Goal: Transaction & Acquisition: Download file/media

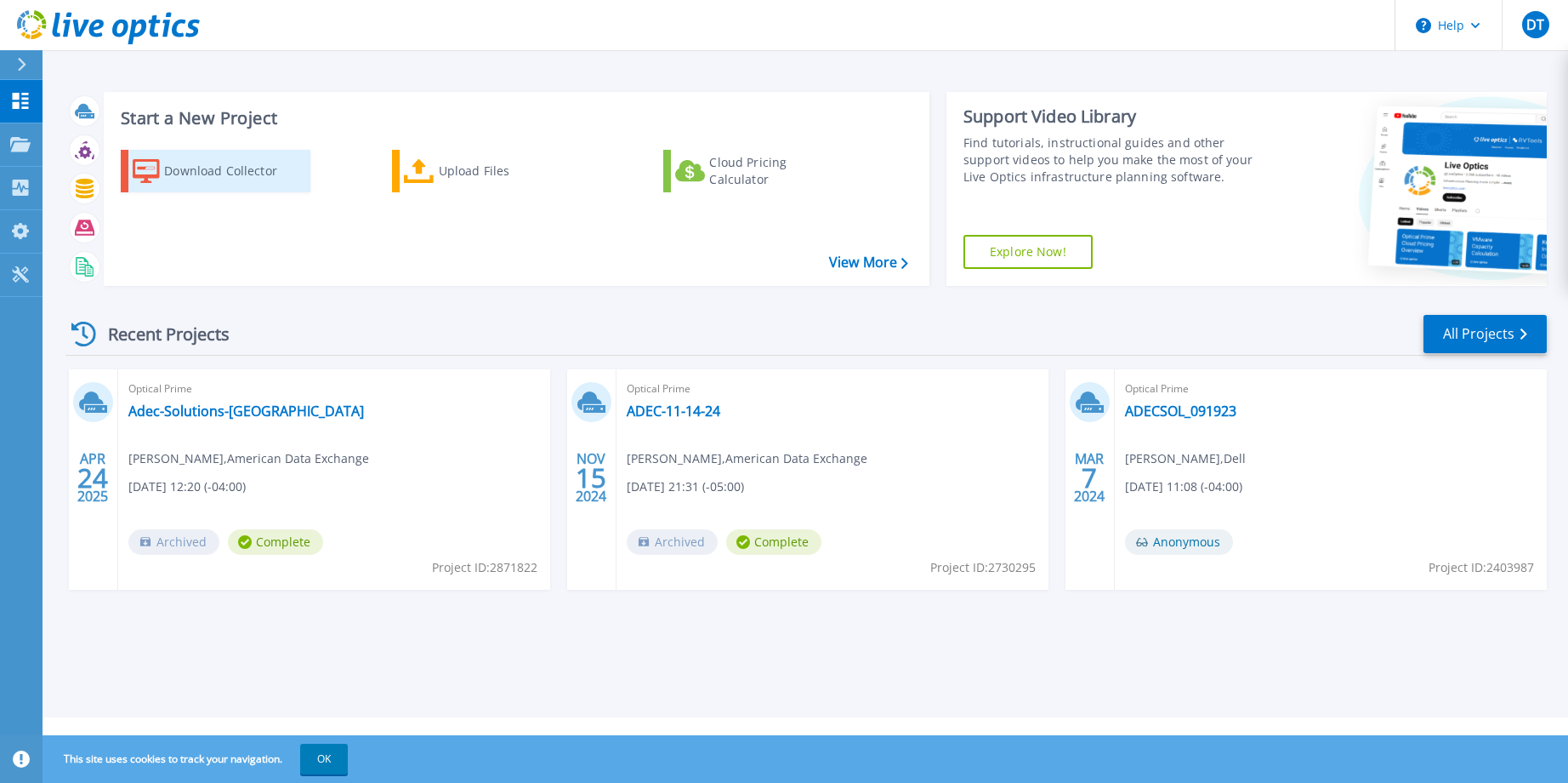
click at [192, 172] on div "Download Collector" at bounding box center [232, 171] width 136 height 34
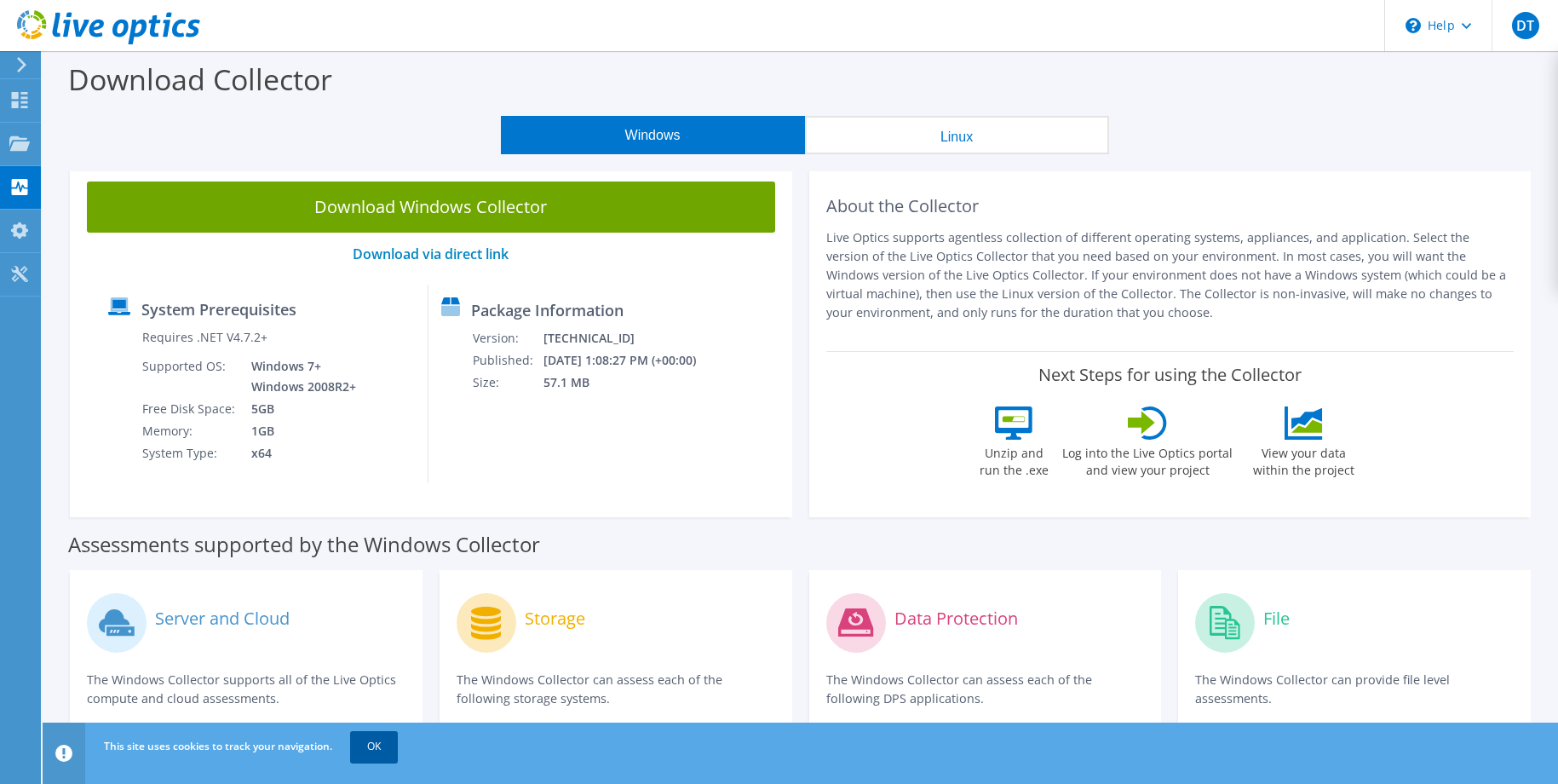
click at [382, 749] on link "OK" at bounding box center [374, 747] width 48 height 31
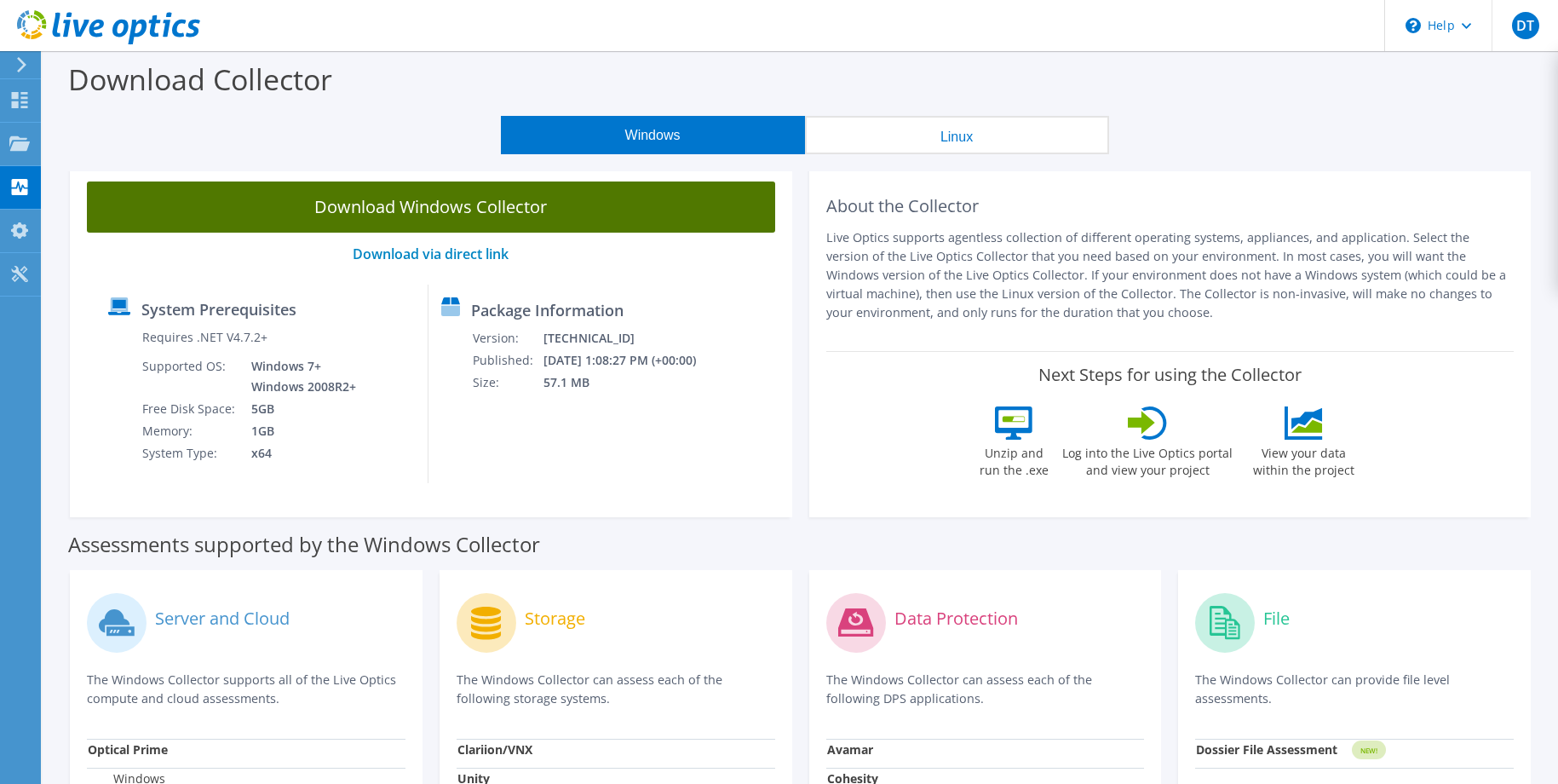
click at [395, 207] on link "Download Windows Collector" at bounding box center [431, 207] width 689 height 51
